Goal: Find specific page/section: Find specific page/section

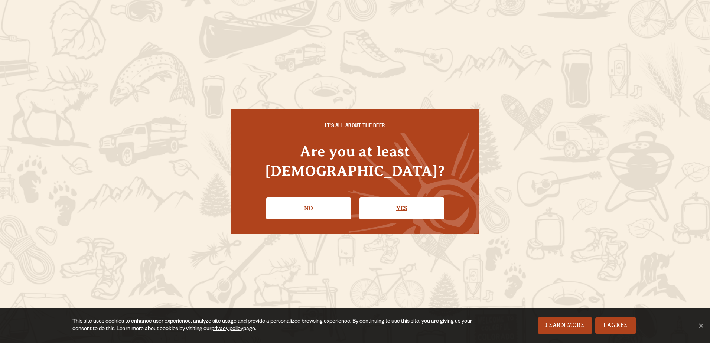
click at [407, 197] on link "Yes" at bounding box center [401, 208] width 85 height 22
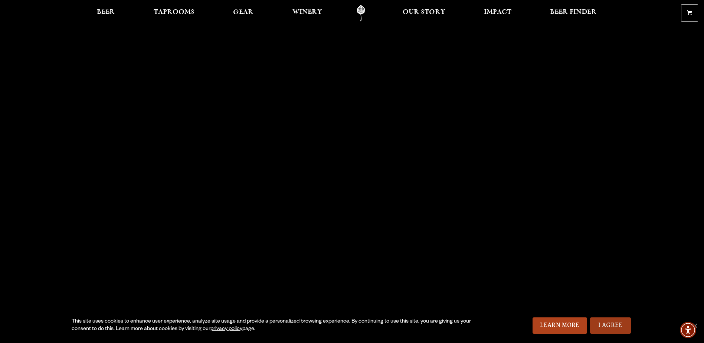
click at [606, 322] on link "I Agree" at bounding box center [610, 325] width 41 height 16
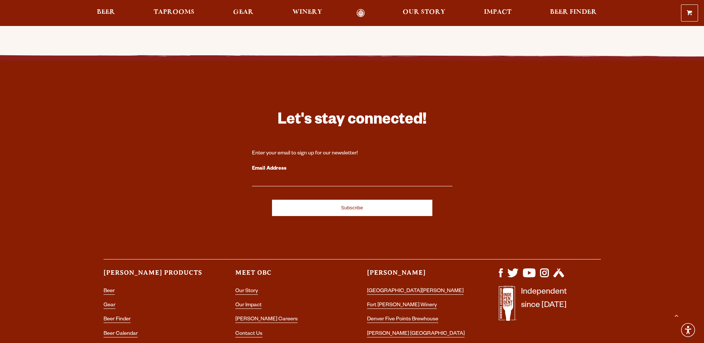
scroll to position [2209, 0]
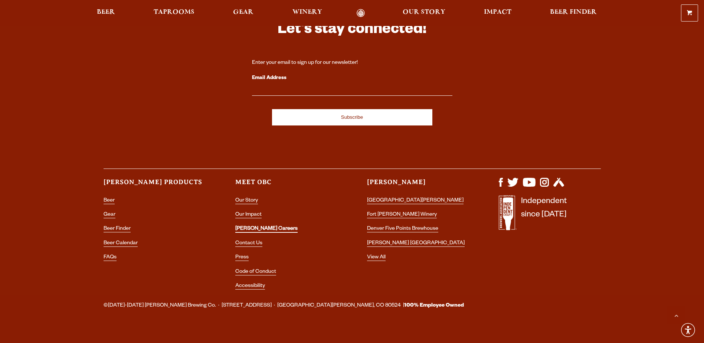
click at [247, 226] on link "[PERSON_NAME] Careers" at bounding box center [266, 229] width 62 height 7
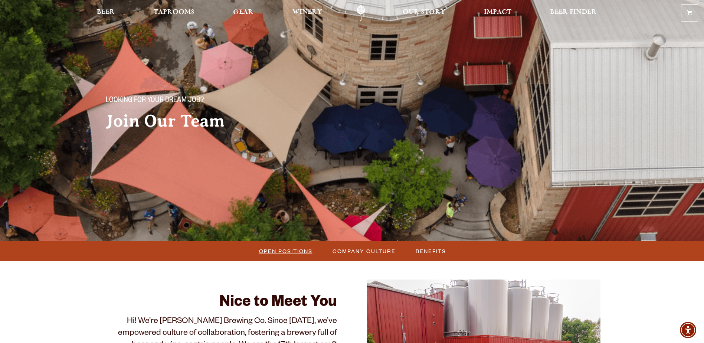
click at [287, 248] on span "Open Positions" at bounding box center [285, 251] width 53 height 11
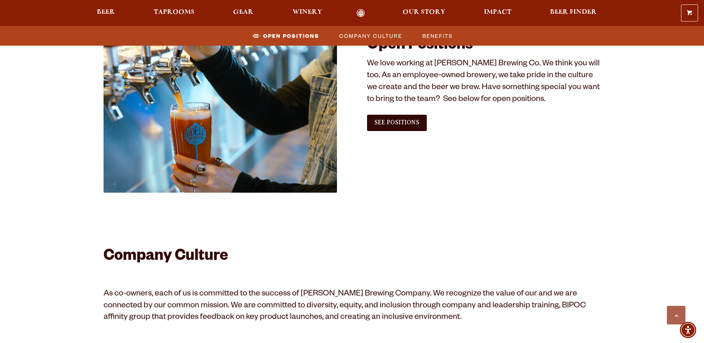
scroll to position [451, 0]
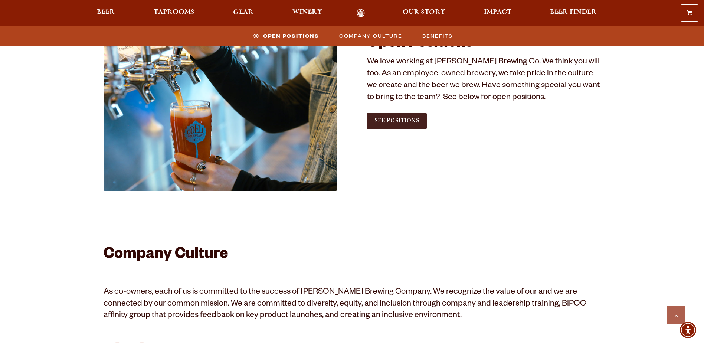
click at [388, 124] on span "See Positions" at bounding box center [396, 120] width 45 height 7
